Goal: Task Accomplishment & Management: Manage account settings

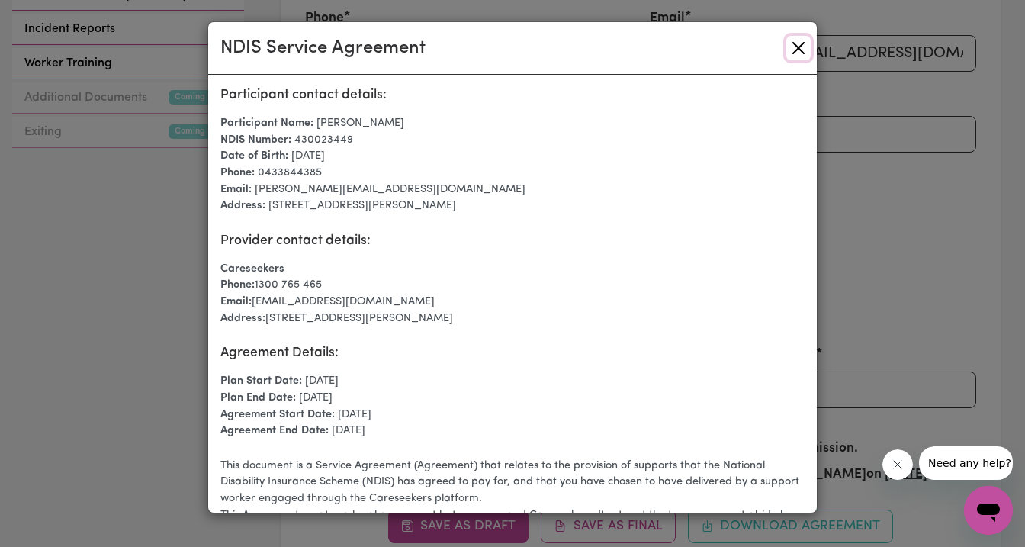
scroll to position [2777, 0]
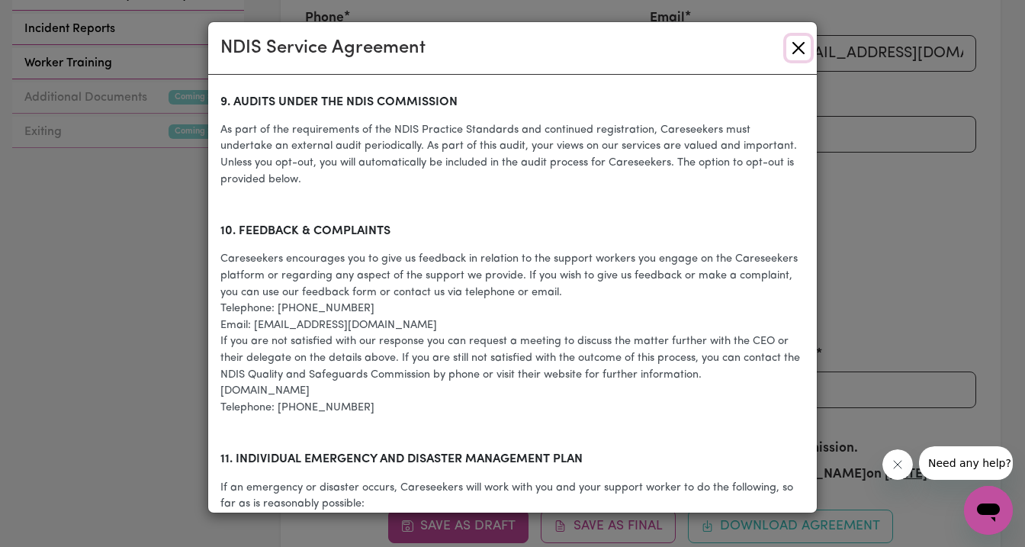
click at [798, 38] on button "Close" at bounding box center [798, 48] width 24 height 24
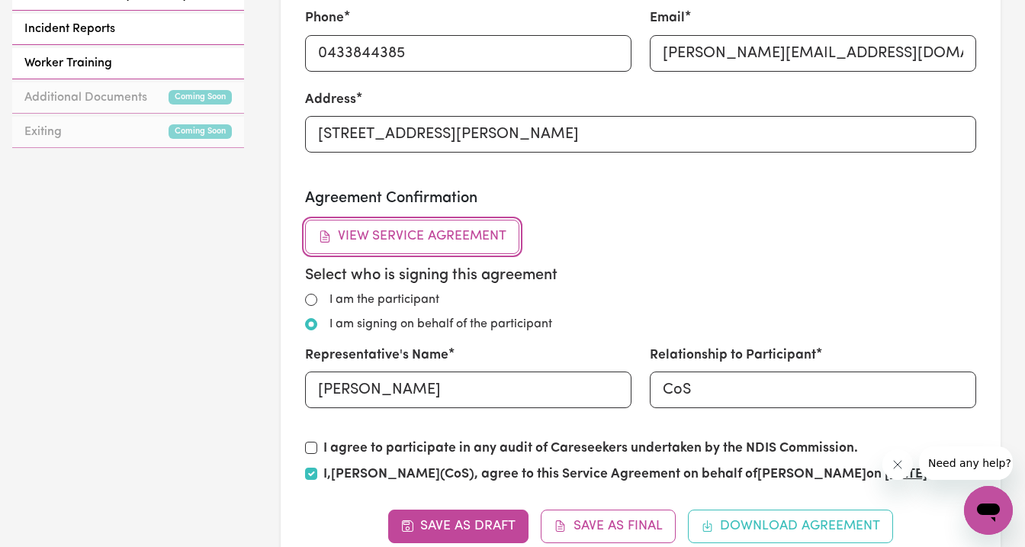
scroll to position [0, 0]
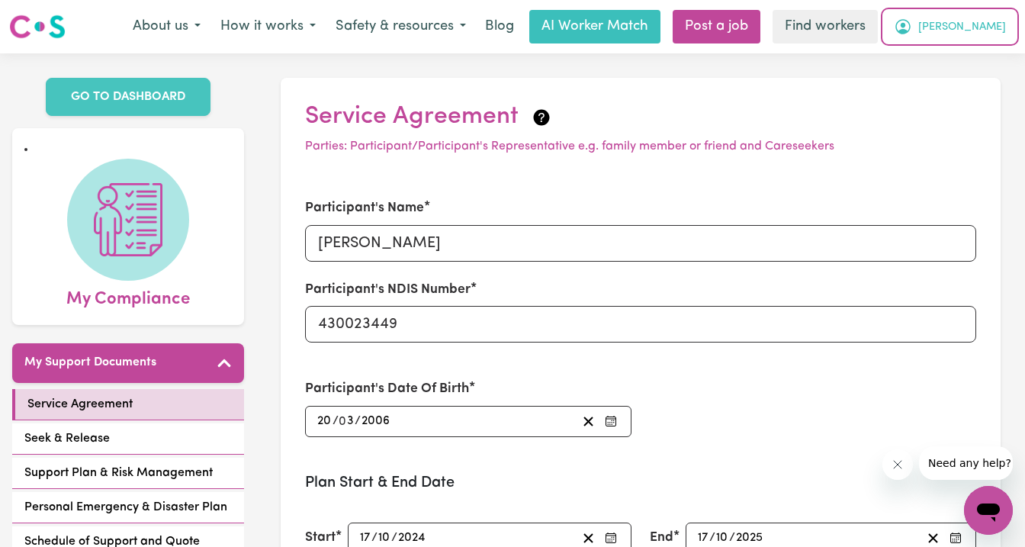
click at [971, 21] on span "[PERSON_NAME]" at bounding box center [962, 27] width 88 height 17
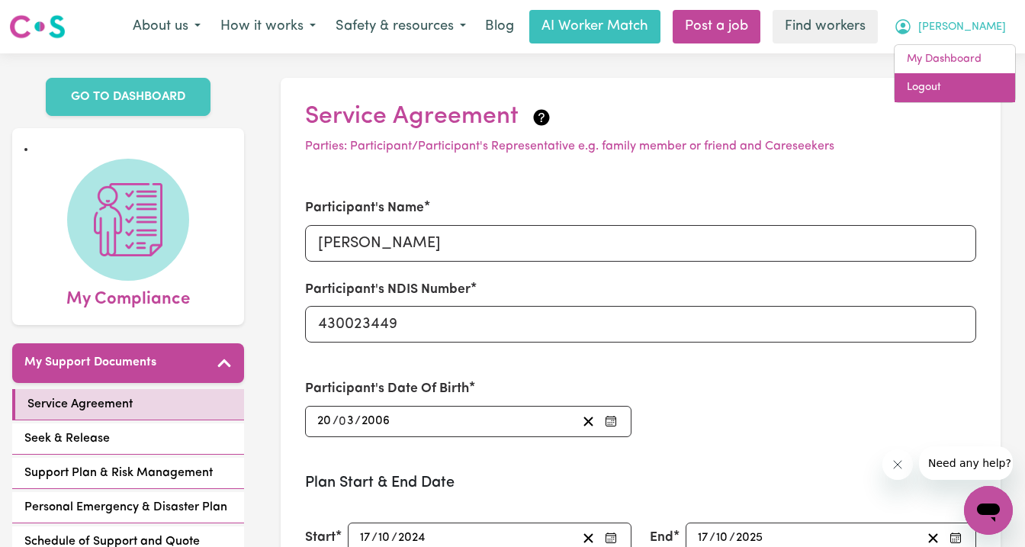
click at [945, 86] on link "Logout" at bounding box center [954, 87] width 120 height 29
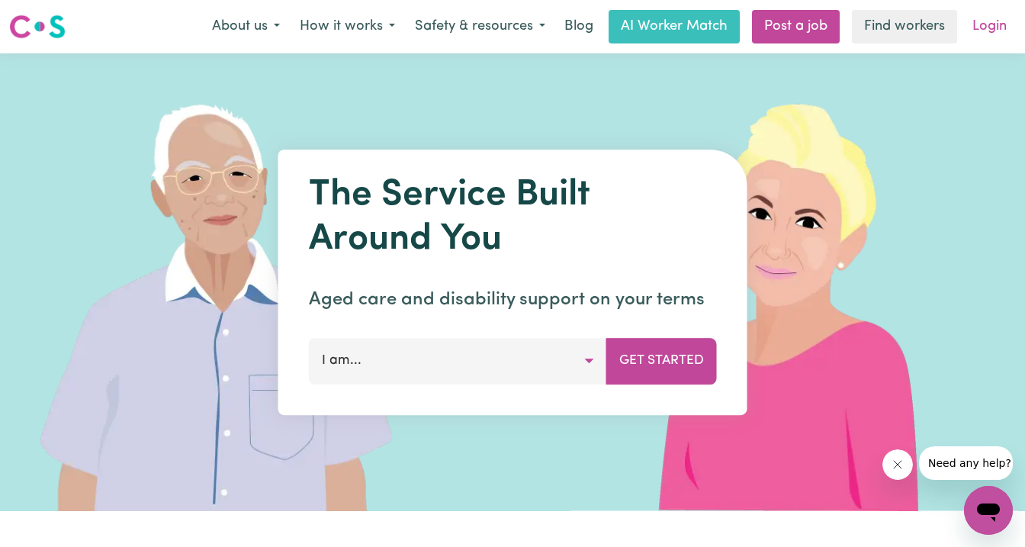
click at [987, 26] on link "Login" at bounding box center [989, 27] width 53 height 34
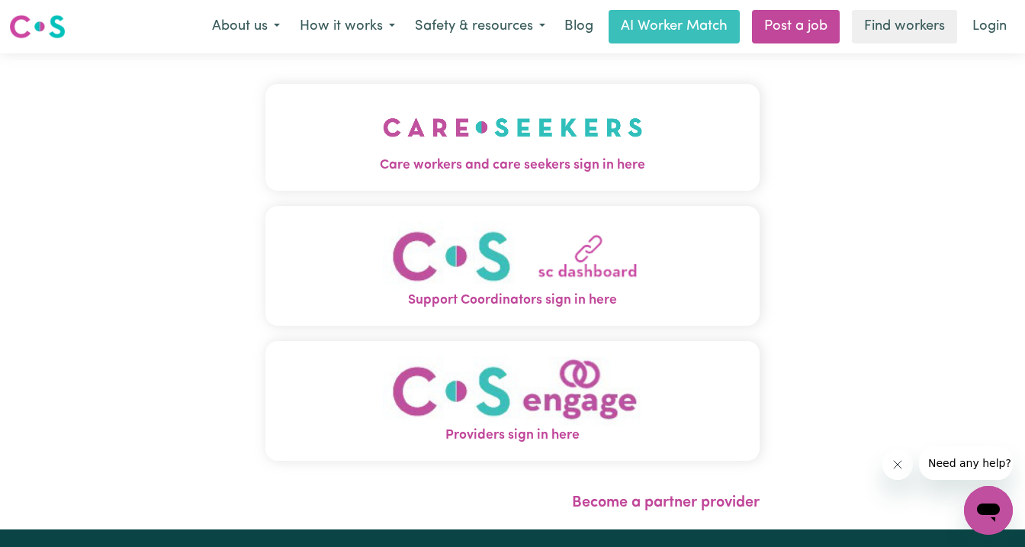
click at [400, 136] on img "Care workers and care seekers sign in here" at bounding box center [513, 127] width 260 height 56
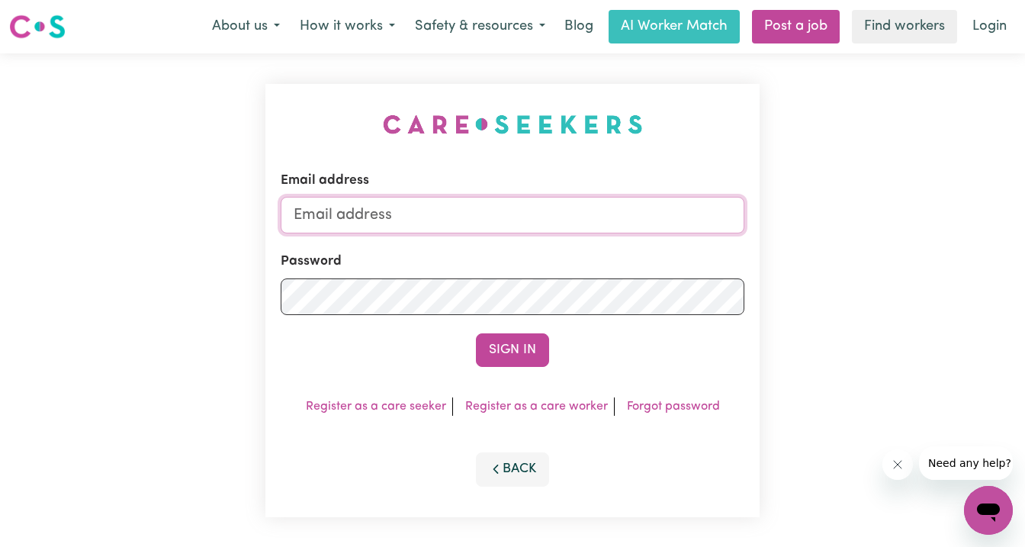
click at [428, 207] on input "Email address" at bounding box center [513, 215] width 464 height 37
paste input "[EMAIL_ADDRESS][DOMAIN_NAME]"
type input "[EMAIL_ADDRESS][DOMAIN_NAME]"
click at [476, 333] on button "Sign In" at bounding box center [512, 350] width 73 height 34
